Goal: Navigation & Orientation: Find specific page/section

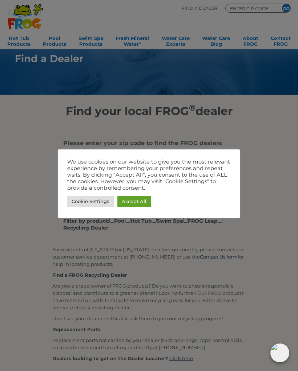
click at [90, 205] on link "Cookie Settings" at bounding box center [90, 201] width 46 height 11
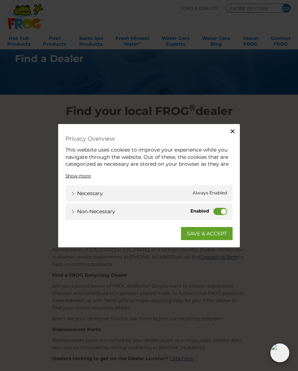
click at [223, 214] on label "Non-necessary" at bounding box center [220, 211] width 14 height 7
click at [0, 0] on input "Non-necessary" at bounding box center [0, 0] width 0 height 0
click at [236, 130] on icon "button" at bounding box center [232, 131] width 7 height 7
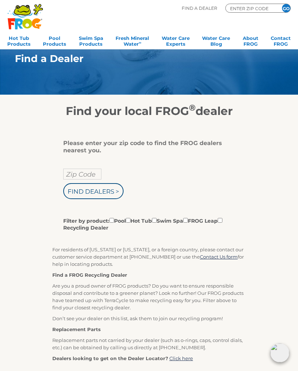
click at [90, 173] on input "Zip Code" at bounding box center [82, 174] width 38 height 11
type input "Zip Code"
click at [82, 175] on input "text" at bounding box center [82, 174] width 38 height 11
type input "44041"
click at [134, 184] on div "44041 Find Dealers > Filter by product: Pool Hot Tub Swim Spa FROG Leap Recycli…" at bounding box center [146, 200] width 166 height 63
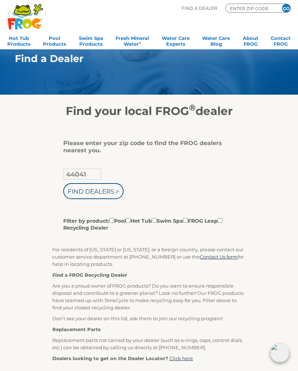
click at [188, 221] on input "Filter by product: Pool Hot Tub Swim Spa FROG Leap Recycling Dealer" at bounding box center [185, 220] width 5 height 5
checkbox input "true"
click at [112, 195] on input "Find Dealers >" at bounding box center [93, 191] width 60 height 16
